Goal: Information Seeking & Learning: Learn about a topic

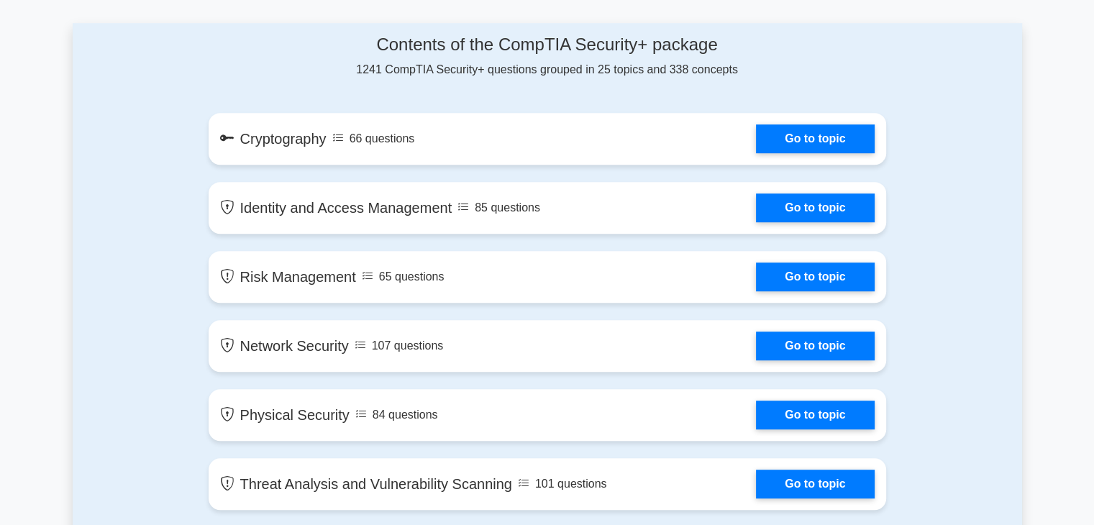
scroll to position [758, 0]
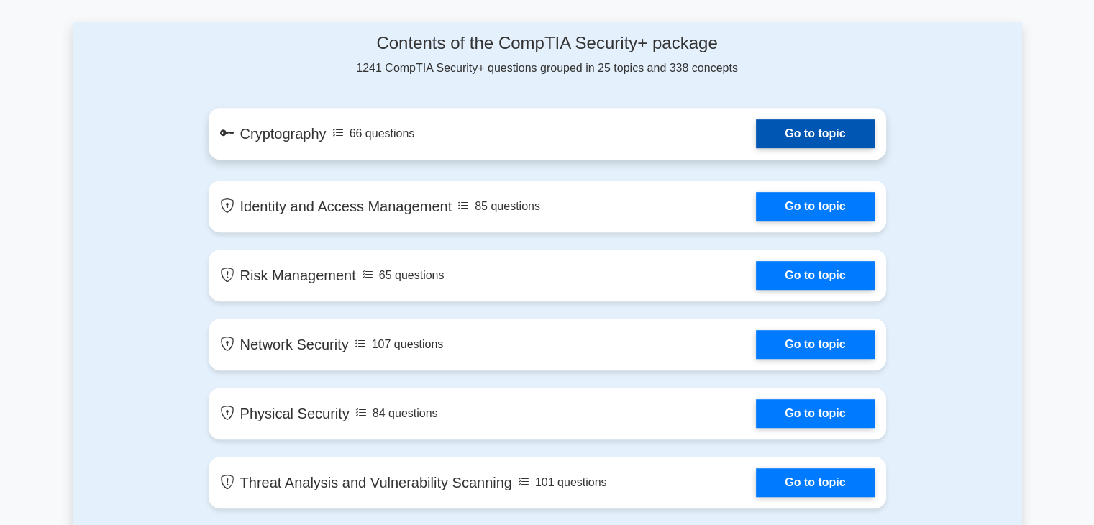
click at [810, 131] on link "Go to topic" at bounding box center [815, 133] width 118 height 29
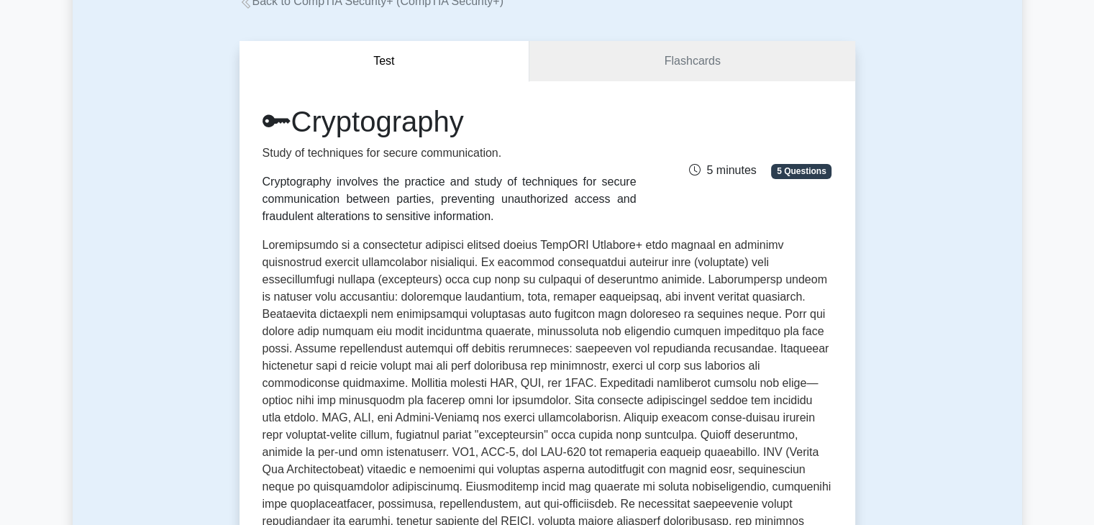
scroll to position [100, 0]
click at [589, 67] on link "Flashcards" at bounding box center [691, 60] width 325 height 41
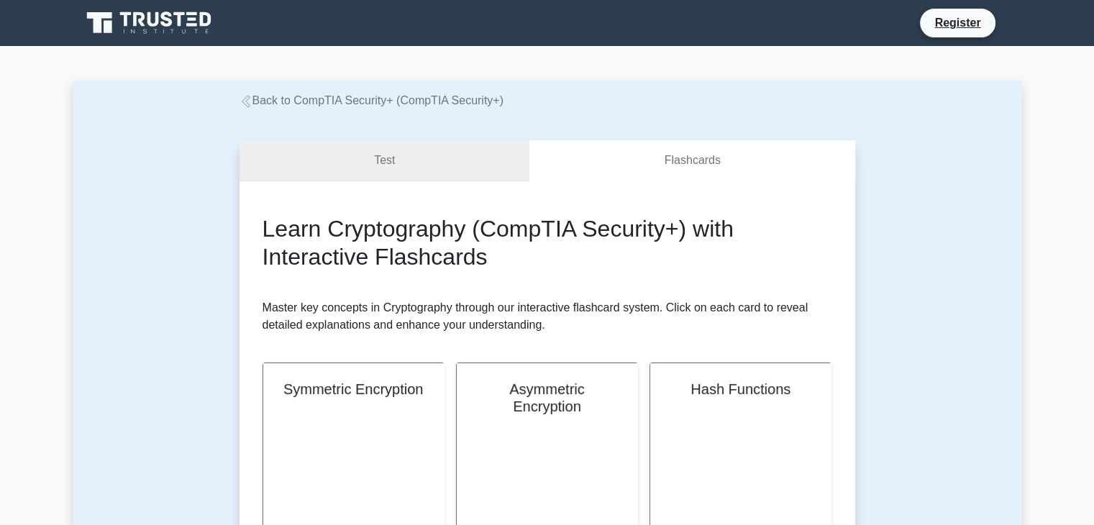
click at [381, 158] on link "Test" at bounding box center [384, 160] width 291 height 41
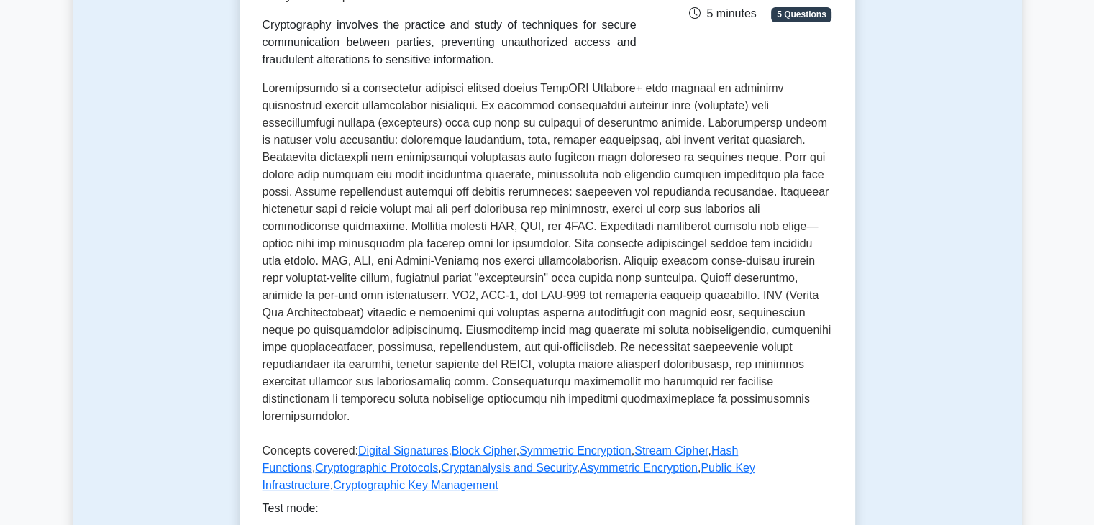
scroll to position [345, 0]
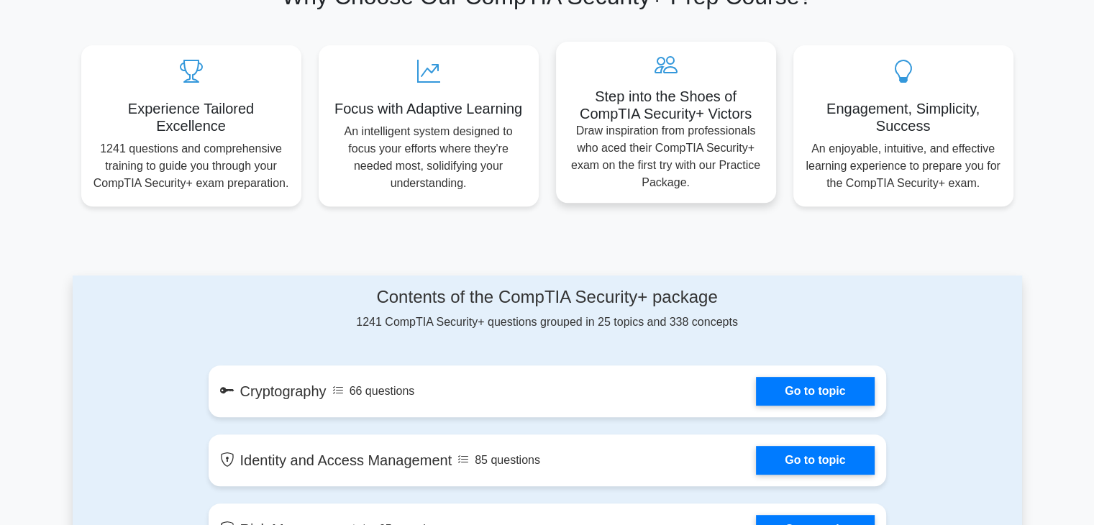
scroll to position [532, 0]
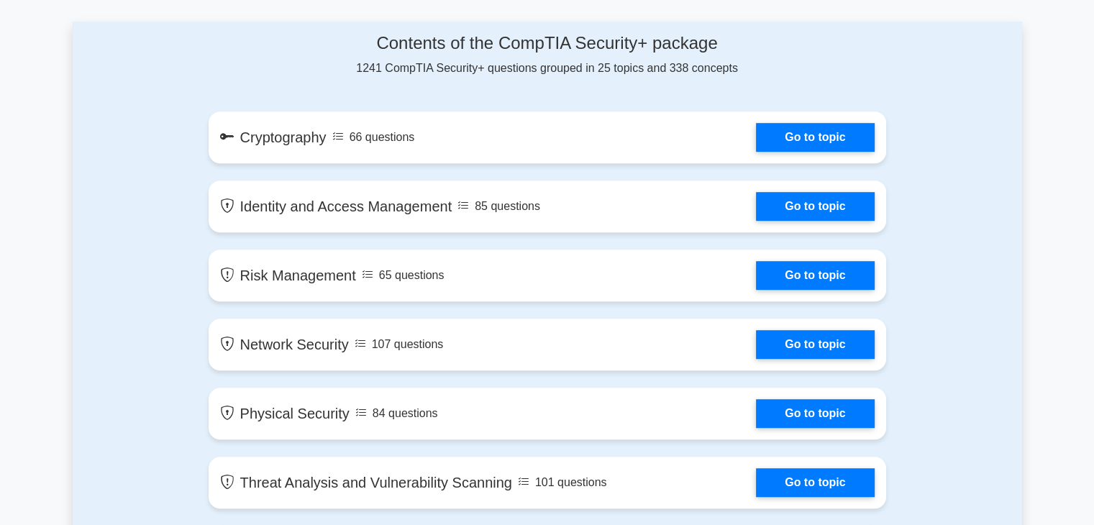
scroll to position [719, 0]
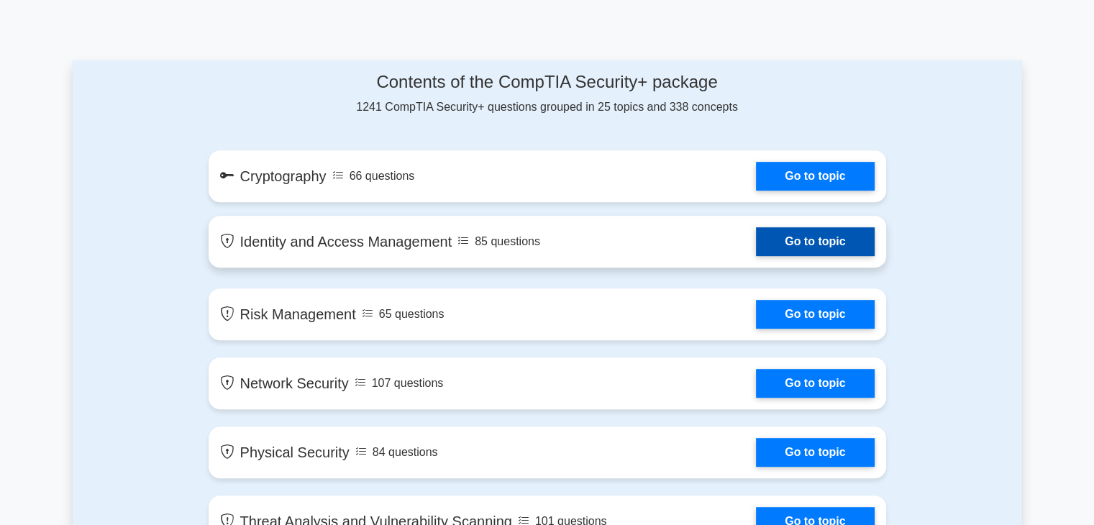
click at [808, 233] on link "Go to topic" at bounding box center [815, 241] width 118 height 29
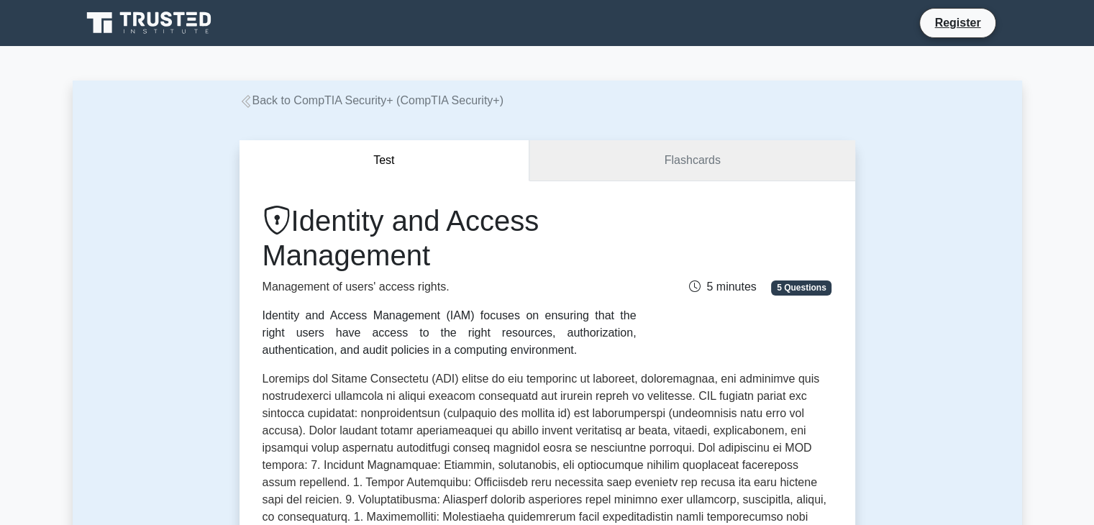
click at [630, 142] on link "Flashcards" at bounding box center [691, 160] width 325 height 41
